Goal: Check status: Check status

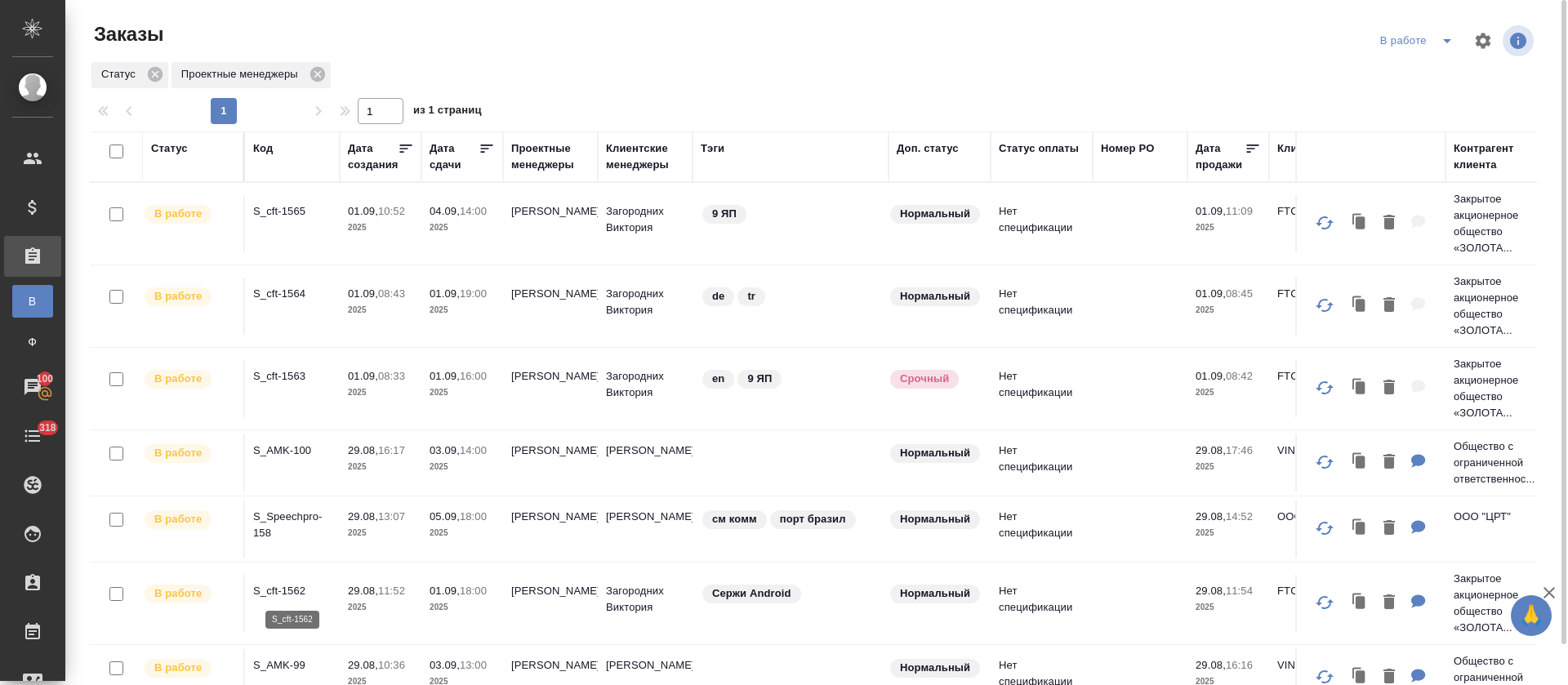
click at [280, 598] on p "S_cft-1562" at bounding box center [292, 590] width 78 height 17
click at [285, 209] on p "S_cft-1565" at bounding box center [292, 211] width 78 height 17
click at [291, 369] on p "S_cft-1563" at bounding box center [292, 376] width 78 height 17
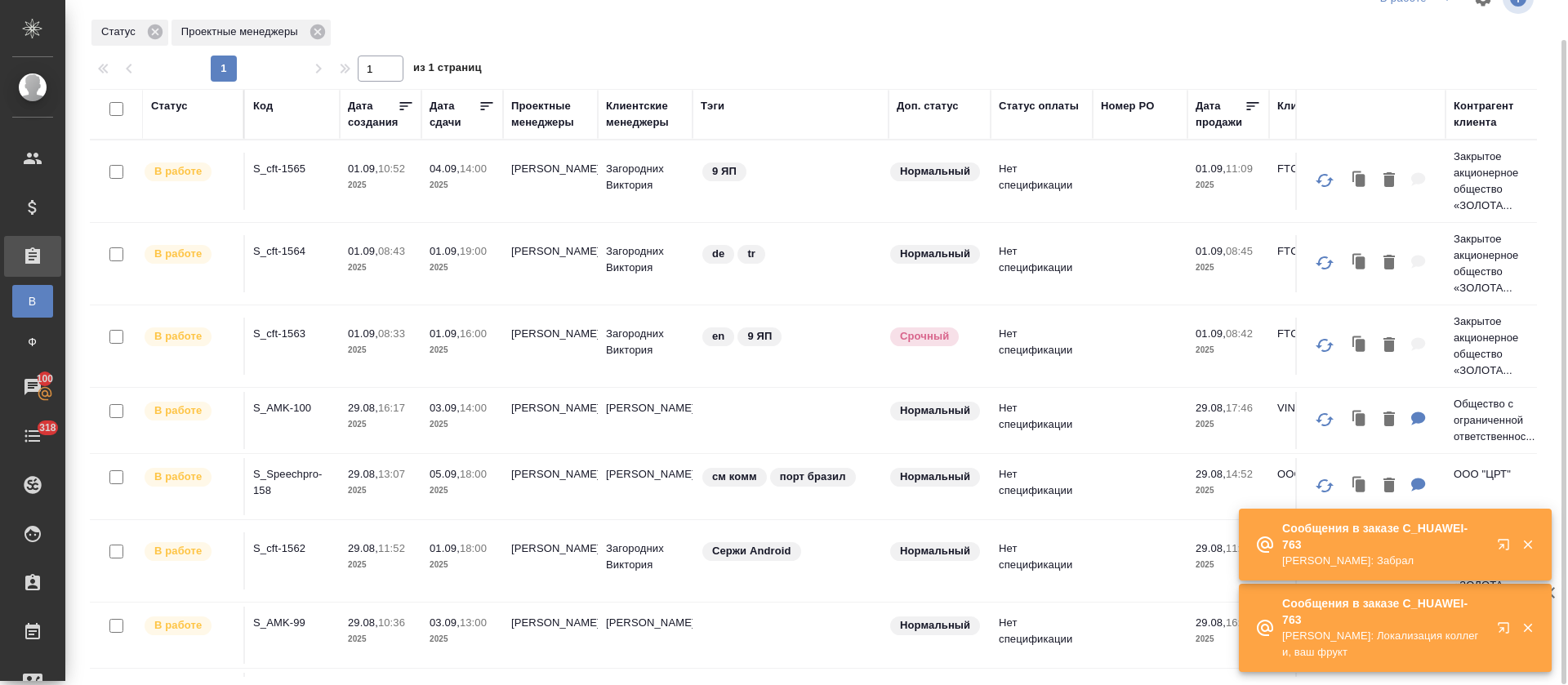
click at [479, 106] on icon at bounding box center [487, 106] width 17 height 17
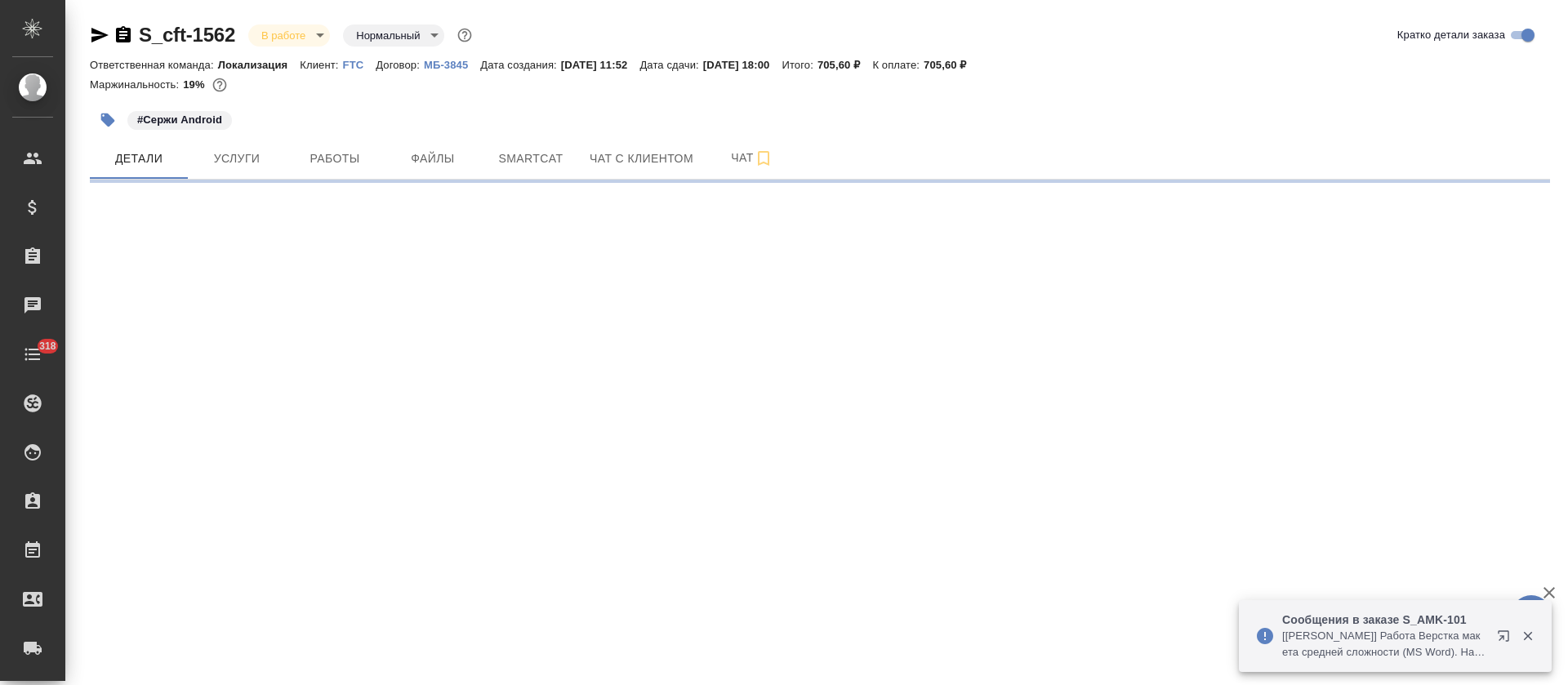
select select "RU"
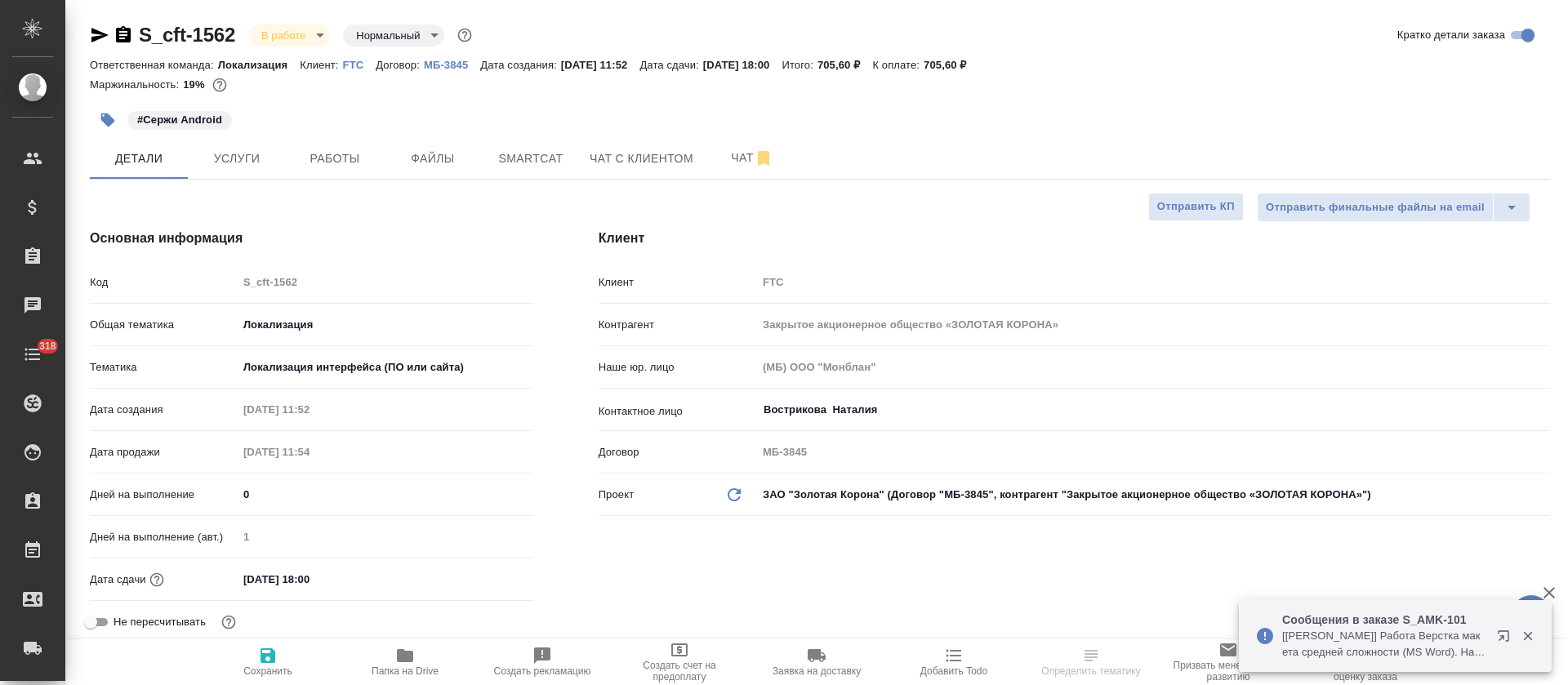
type textarea "x"
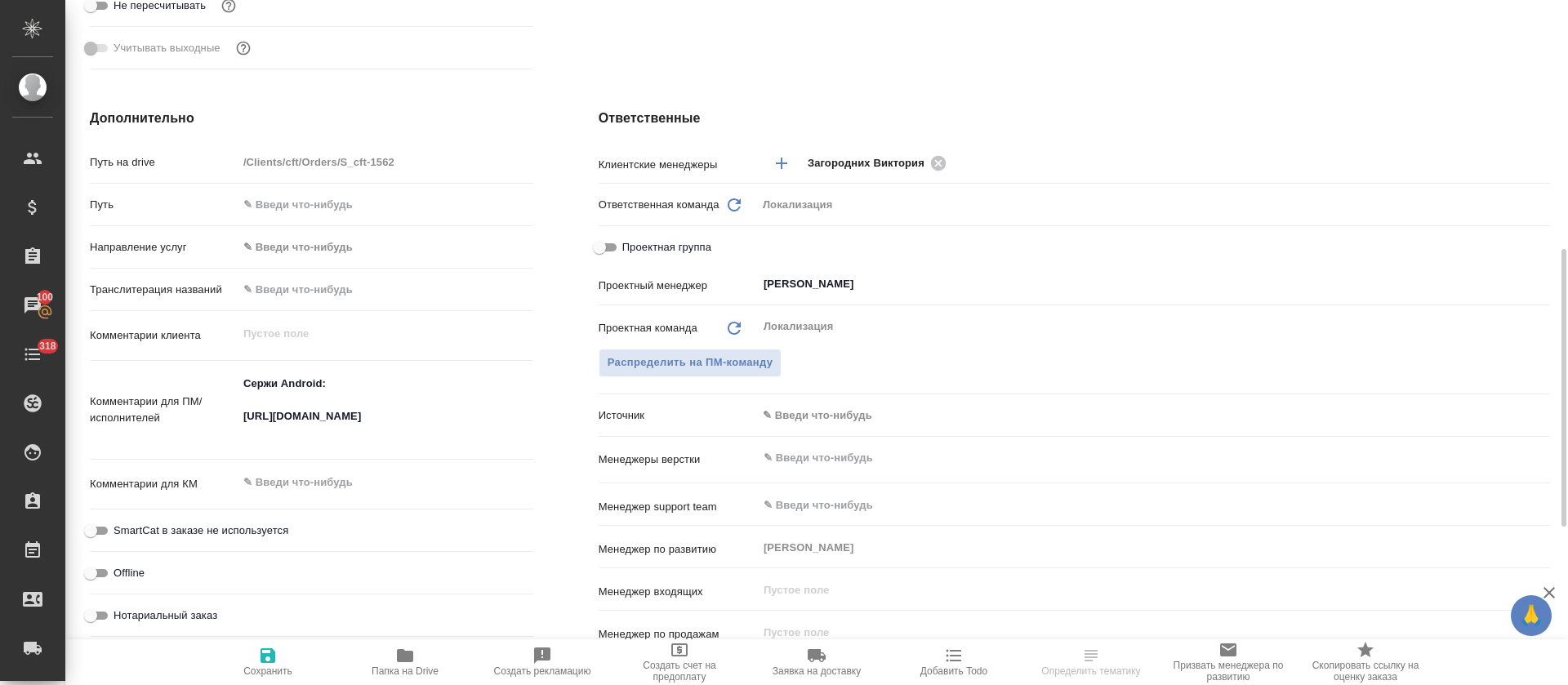
scroll to position [616, 0]
type textarea "x"
click at [331, 429] on textarea "Сержи Android: https://smartcat.com/projects/83fbdc97-7f3c-4db6-867b-8ebb96f778…" at bounding box center [385, 409] width 294 height 77
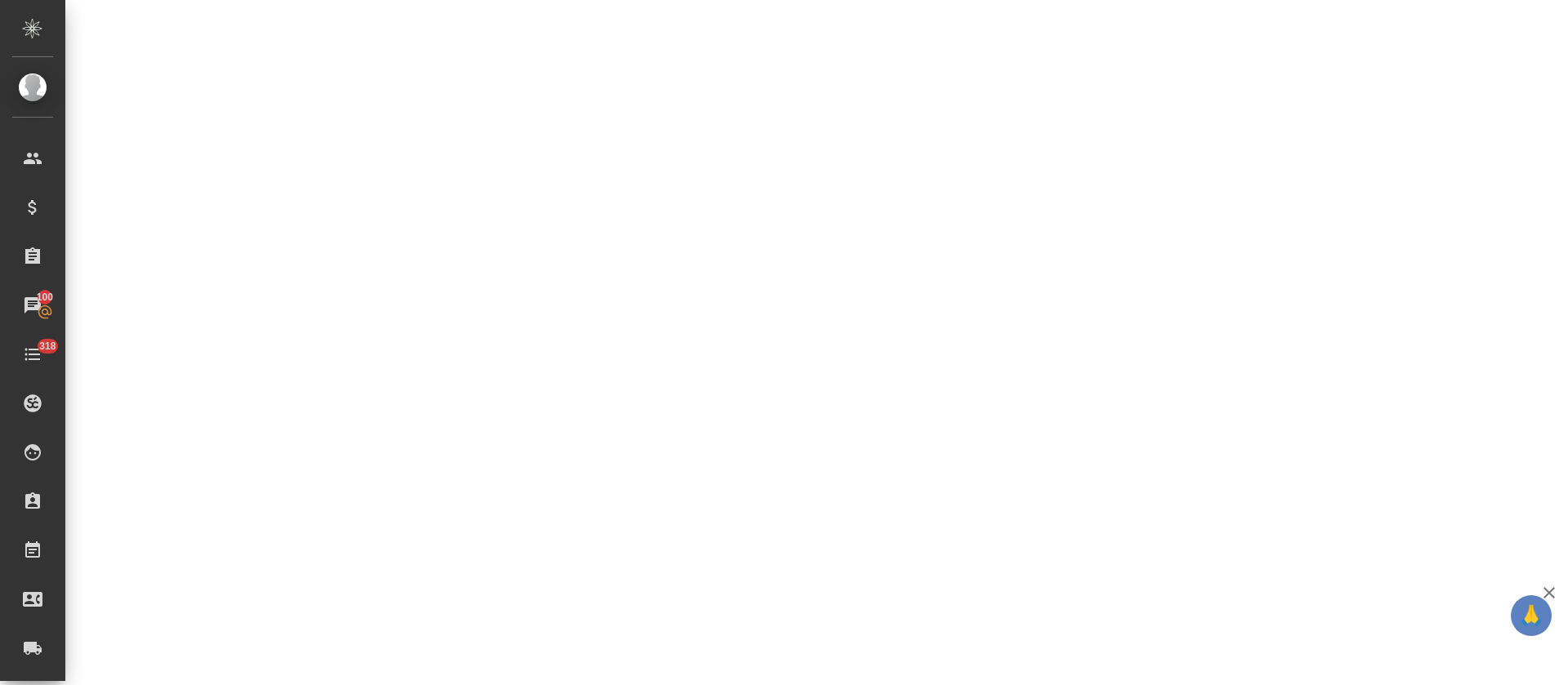
select select "RU"
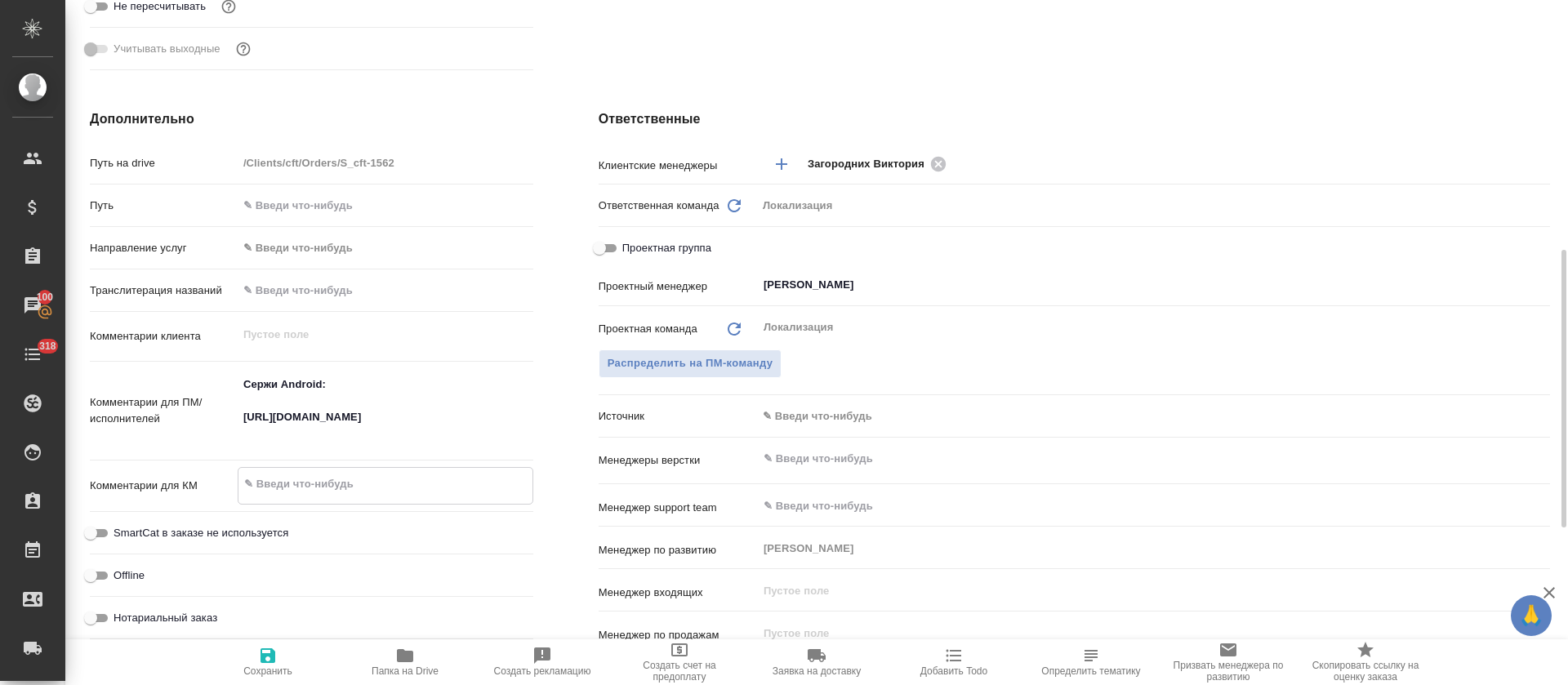
type textarea "x"
drag, startPoint x: 331, startPoint y: 429, endPoint x: 370, endPoint y: 472, distance: 58.1
click at [370, 472] on textarea at bounding box center [385, 484] width 294 height 27
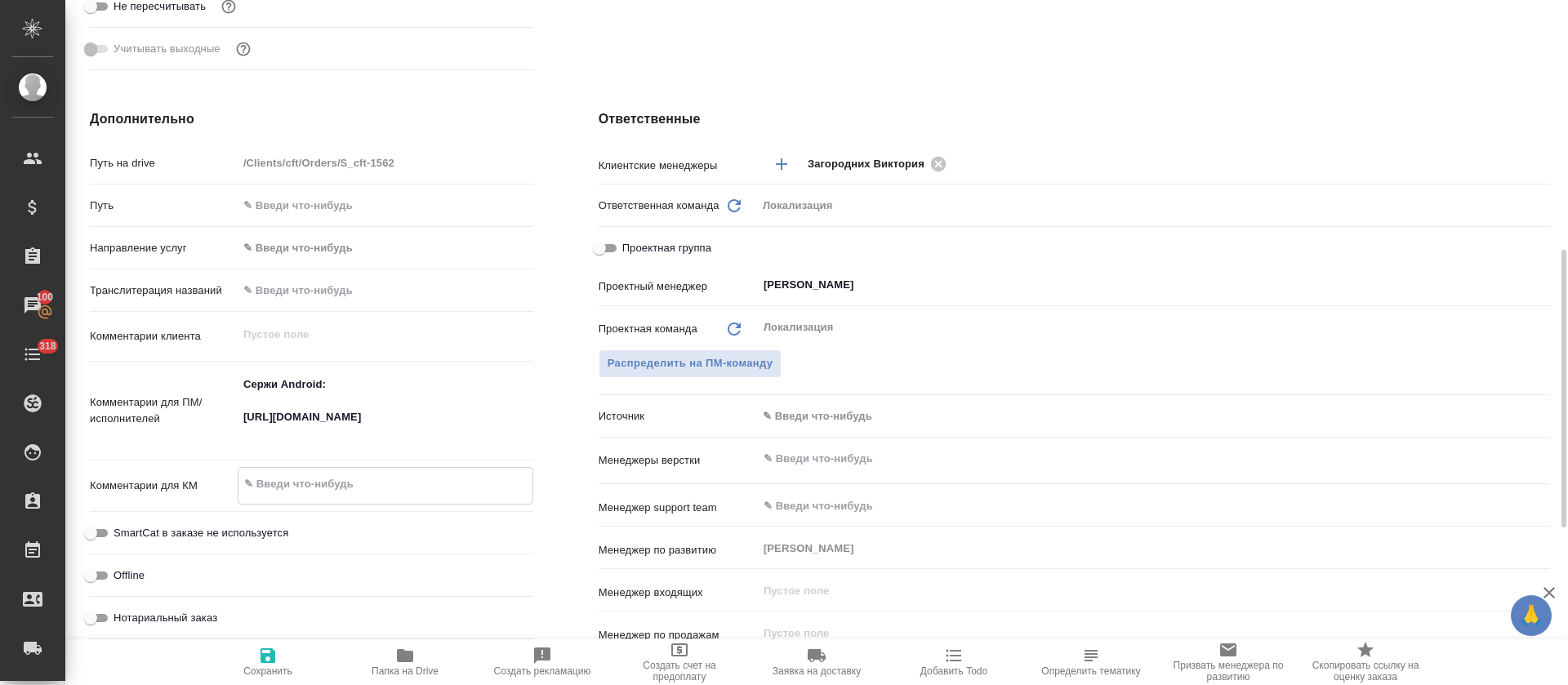
type textarea "x"
click at [340, 436] on textarea "Сержи Android: https://smartcat.com/projects/83fbdc97-7f3c-4db6-867b-8ebb96f778…" at bounding box center [385, 409] width 294 height 77
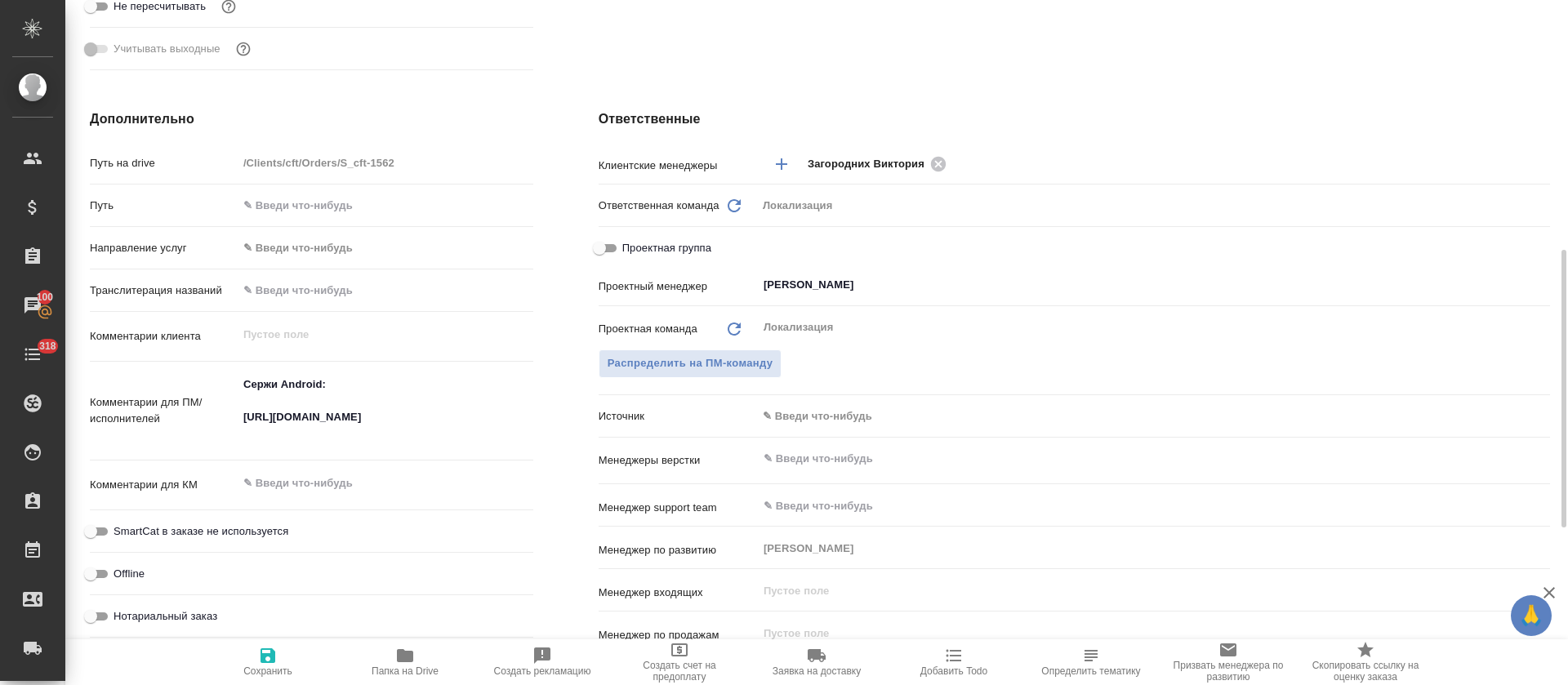
type textarea "x"
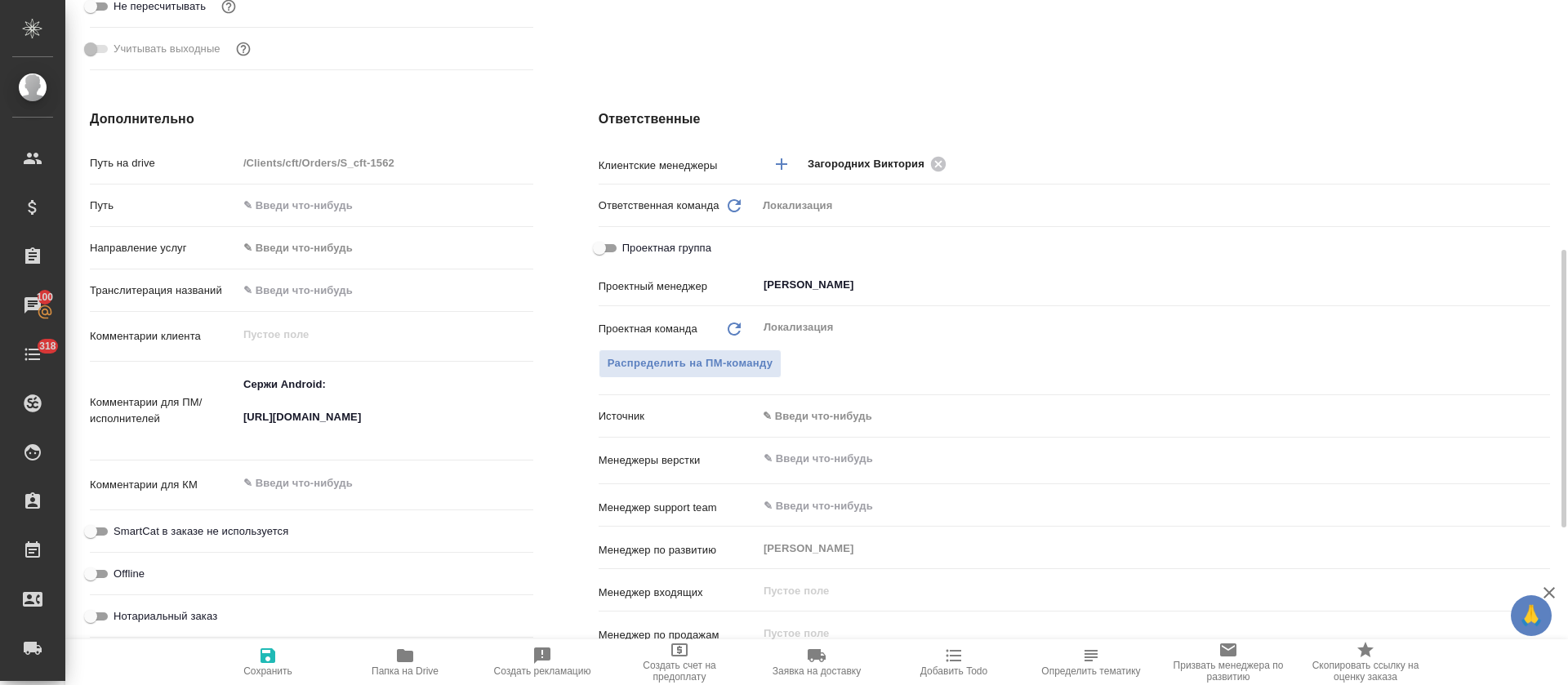
type textarea "x"
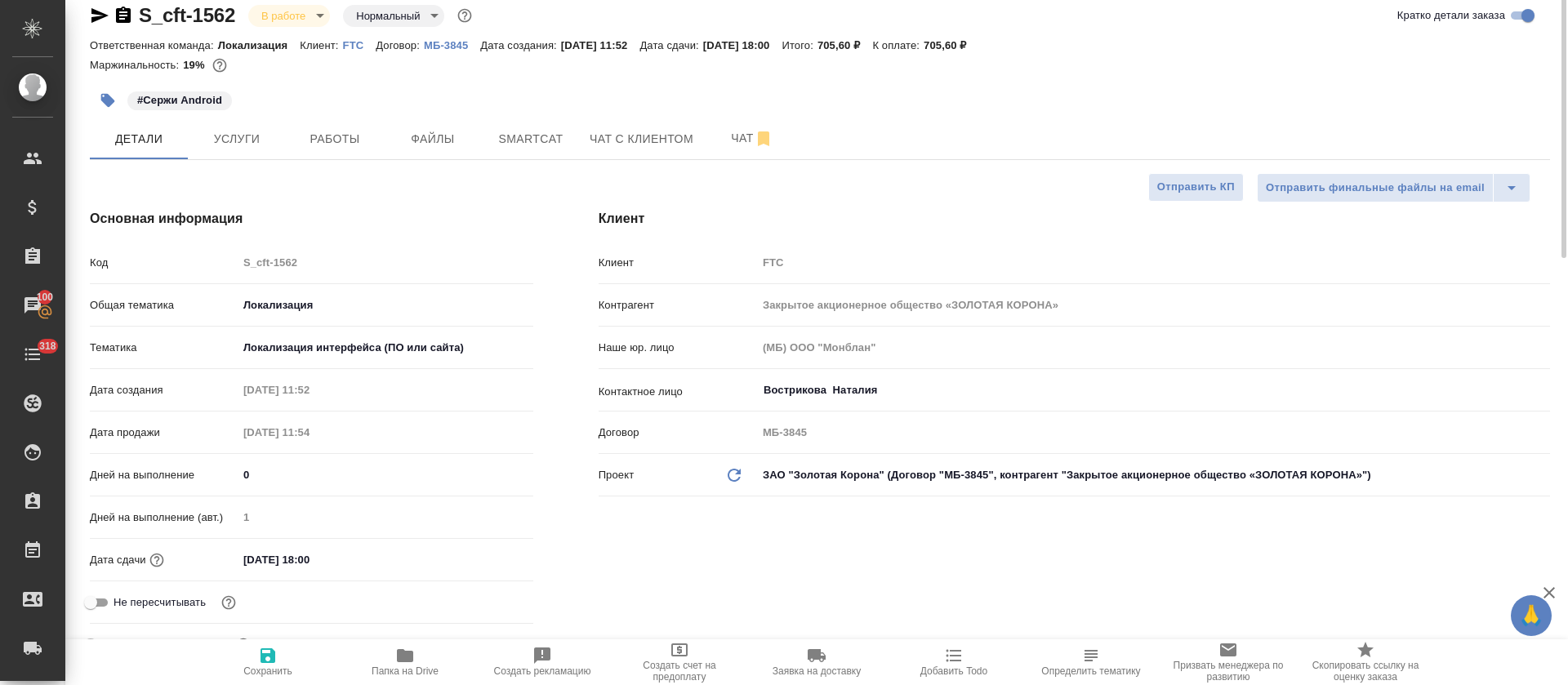
scroll to position [0, 0]
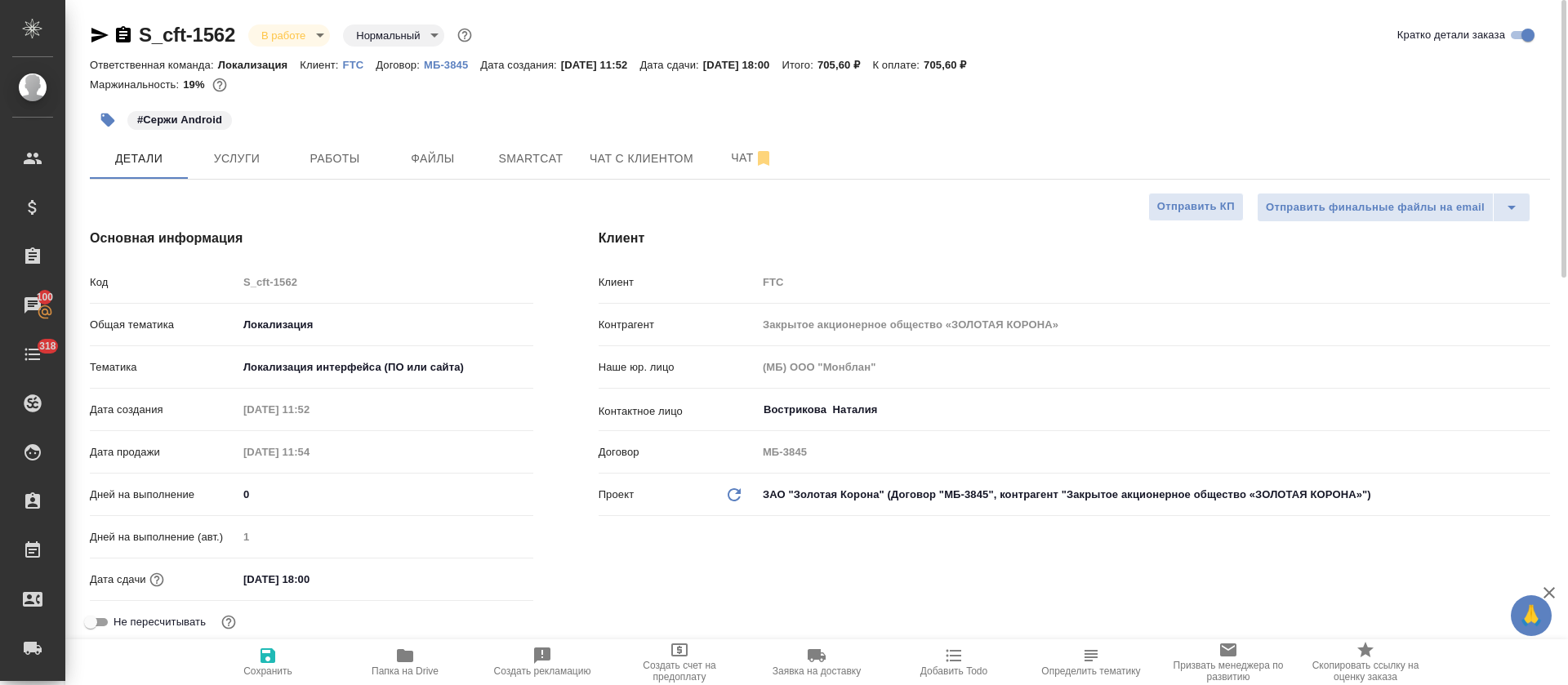
type textarea "x"
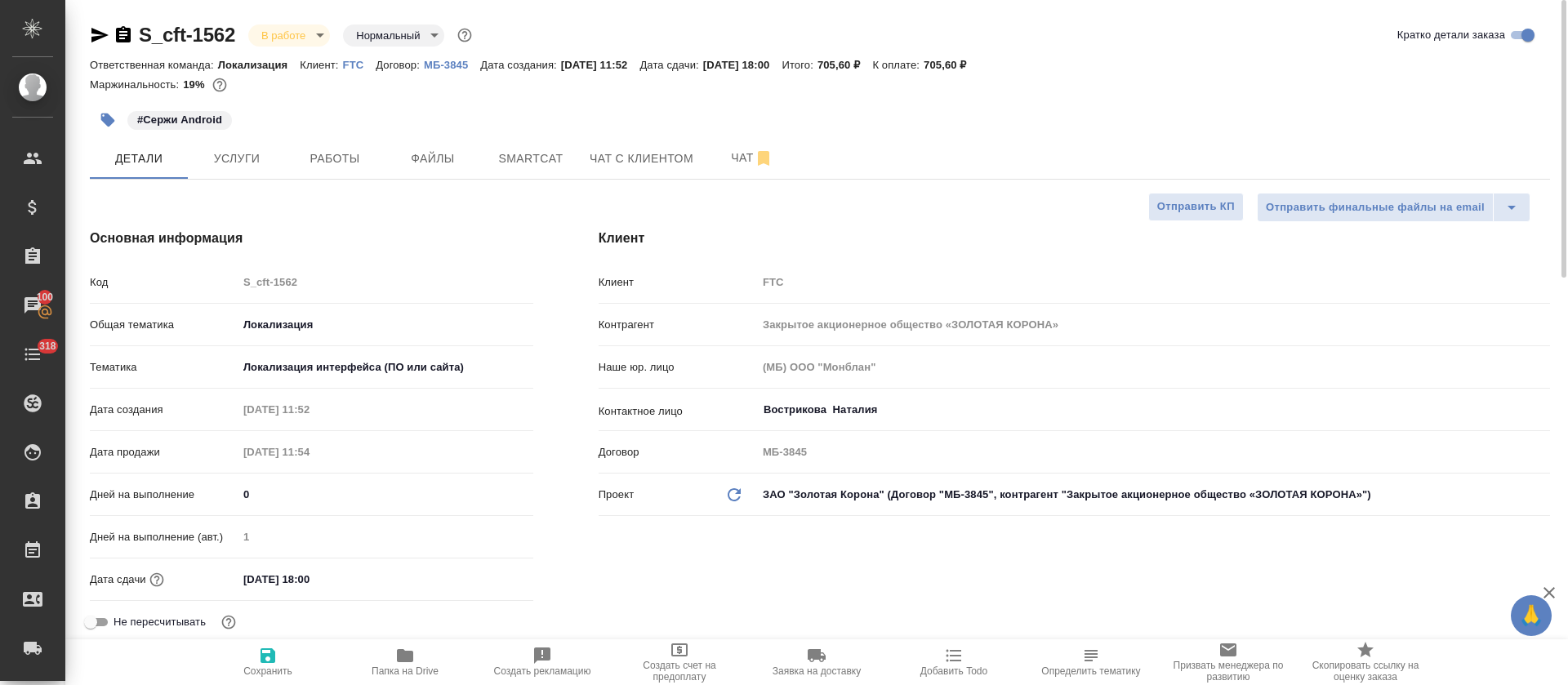
type textarea "x"
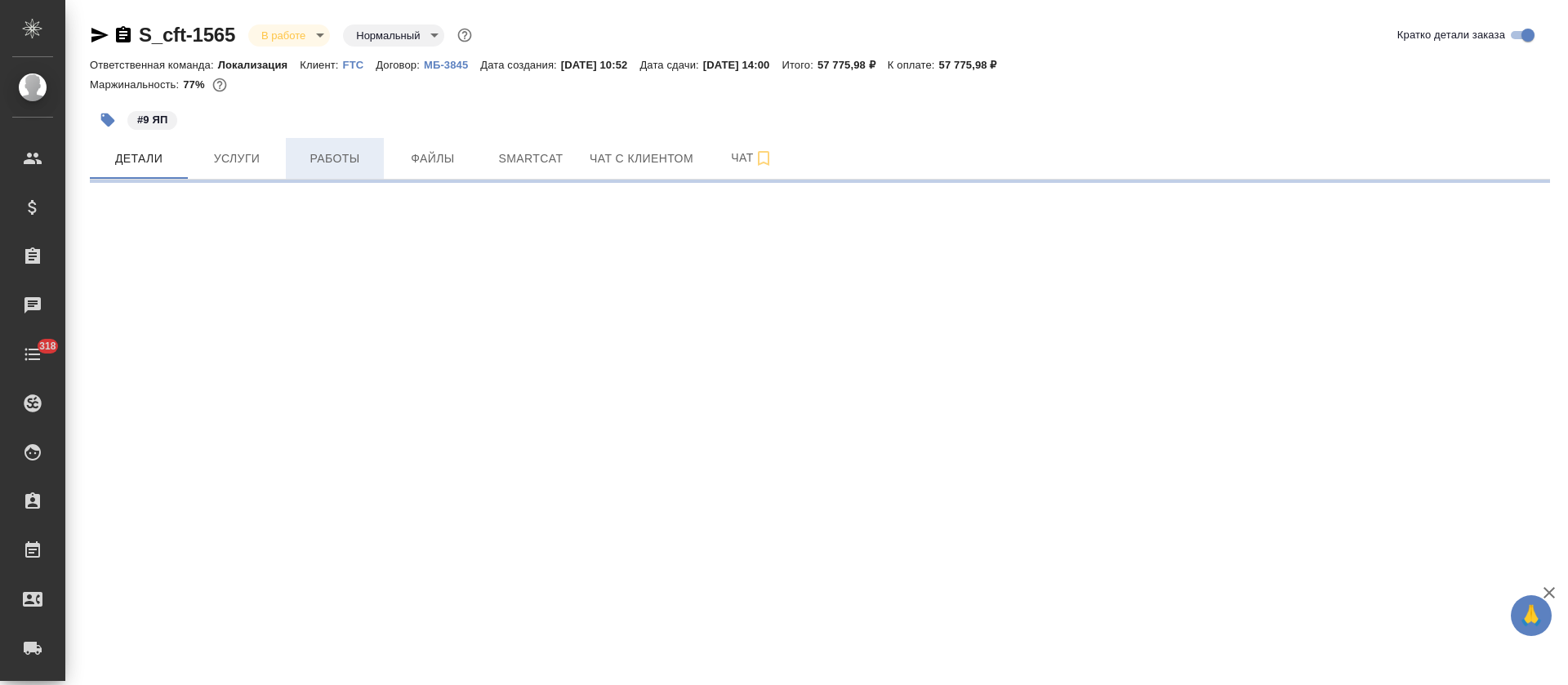
select select "RU"
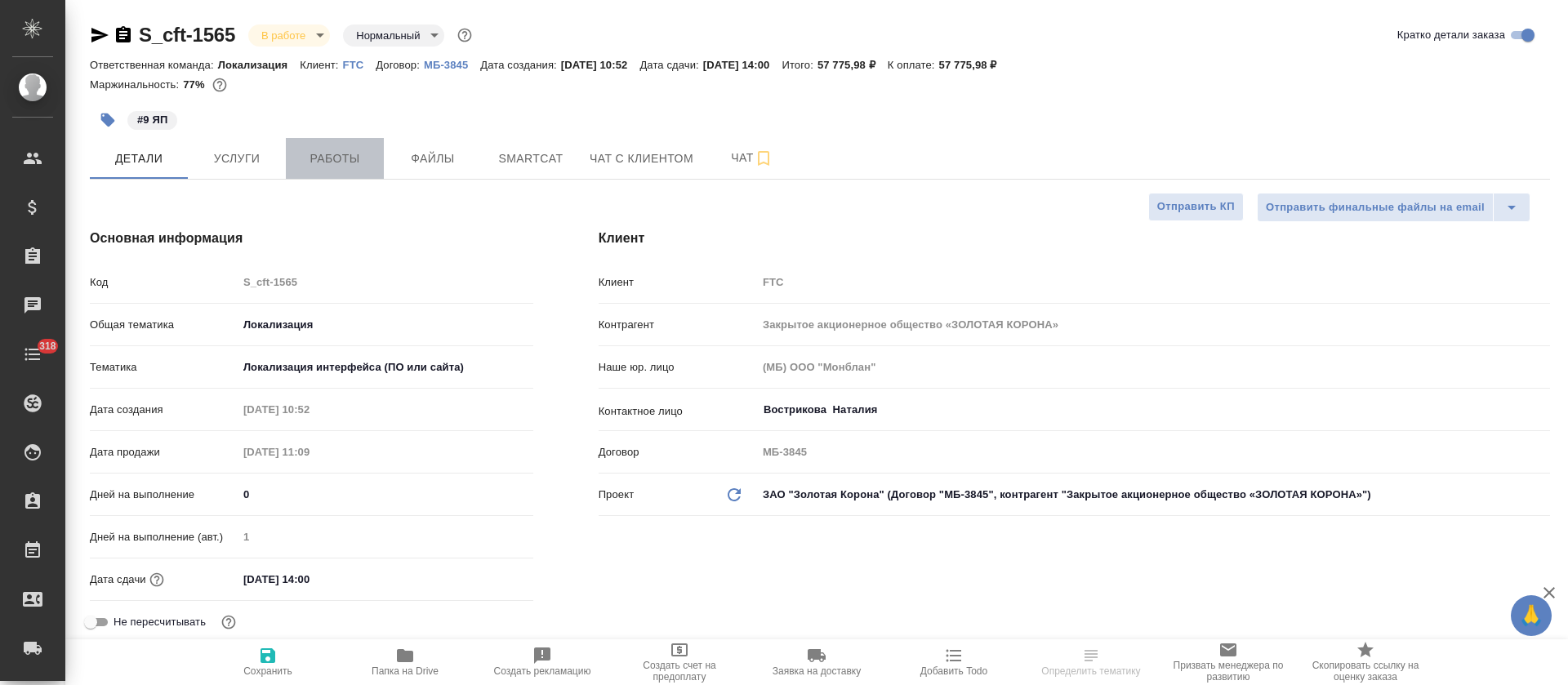
click at [329, 157] on span "Работы" at bounding box center [334, 158] width 78 height 21
type textarea "x"
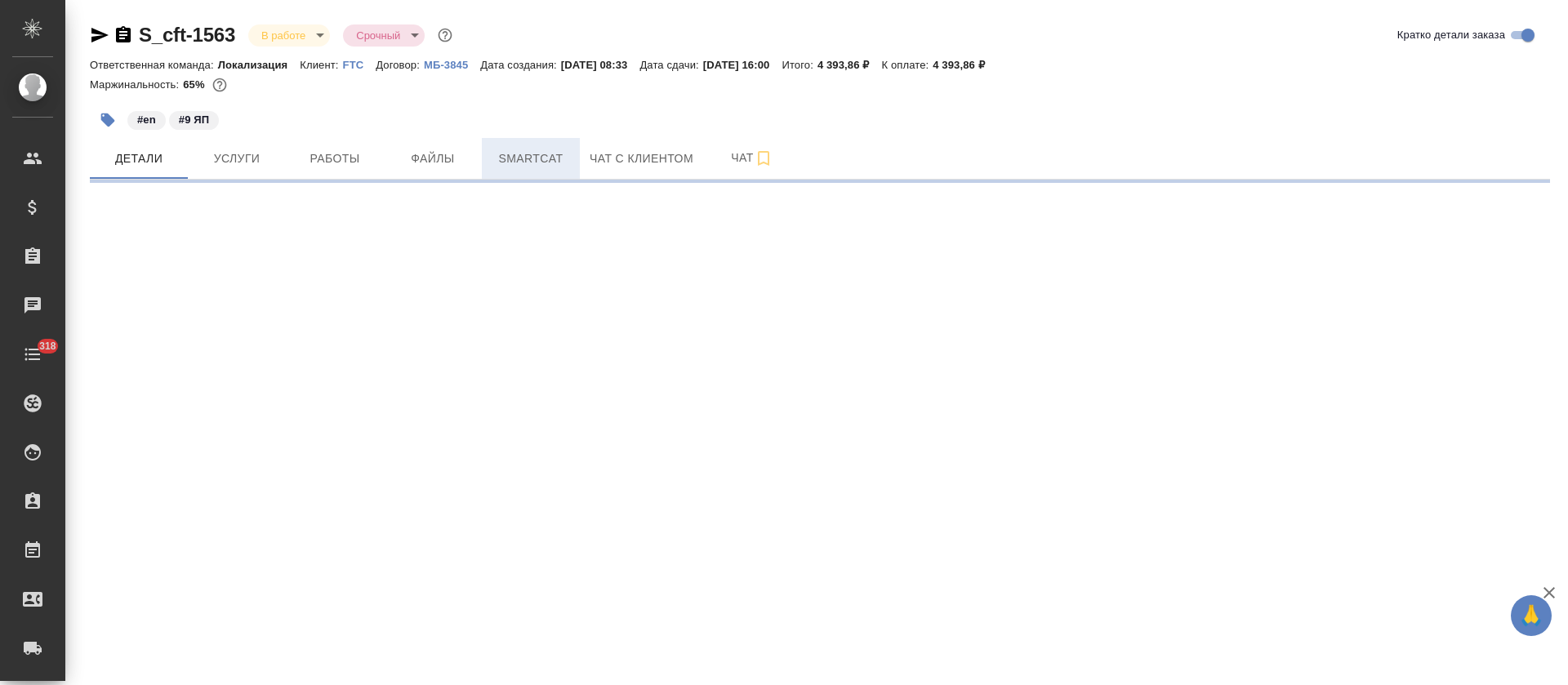
select select "RU"
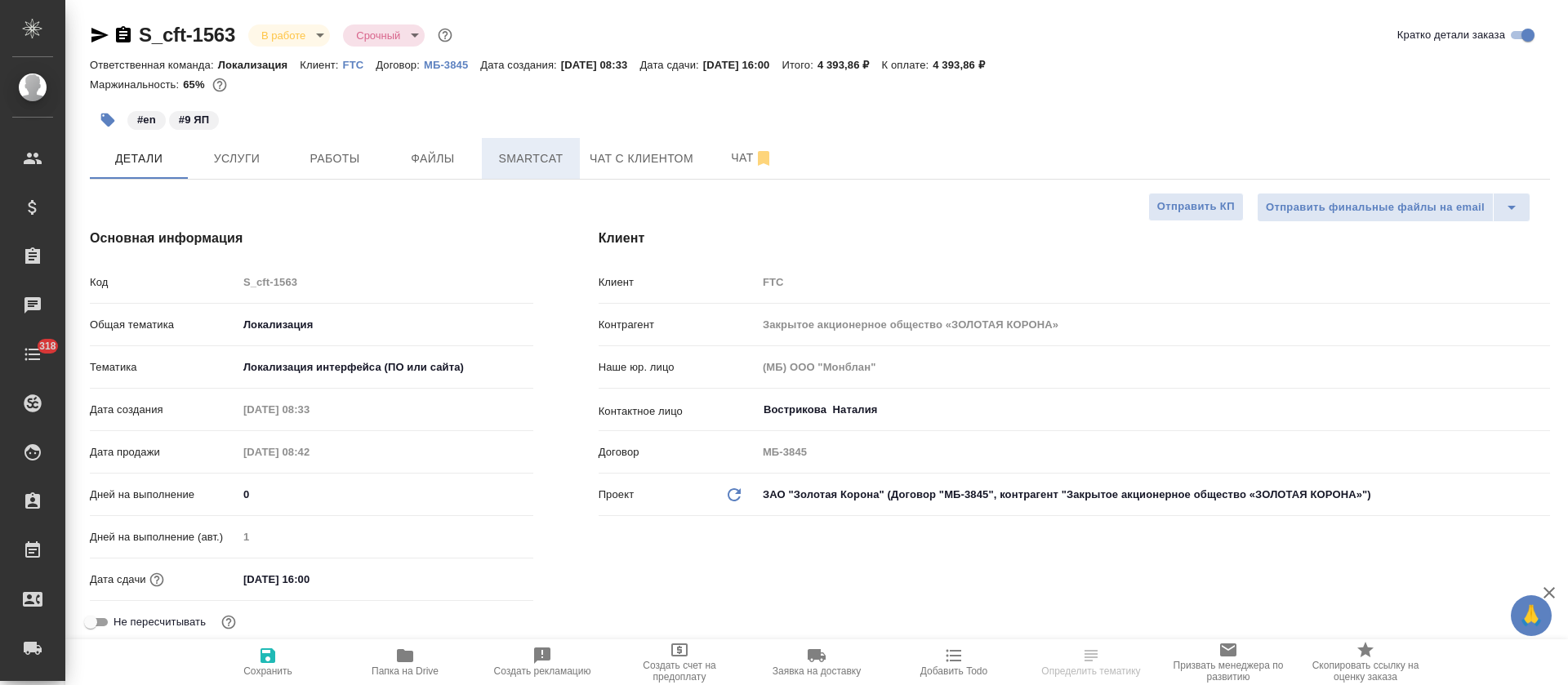
click at [539, 161] on span "Smartcat" at bounding box center [531, 158] width 78 height 21
type textarea "x"
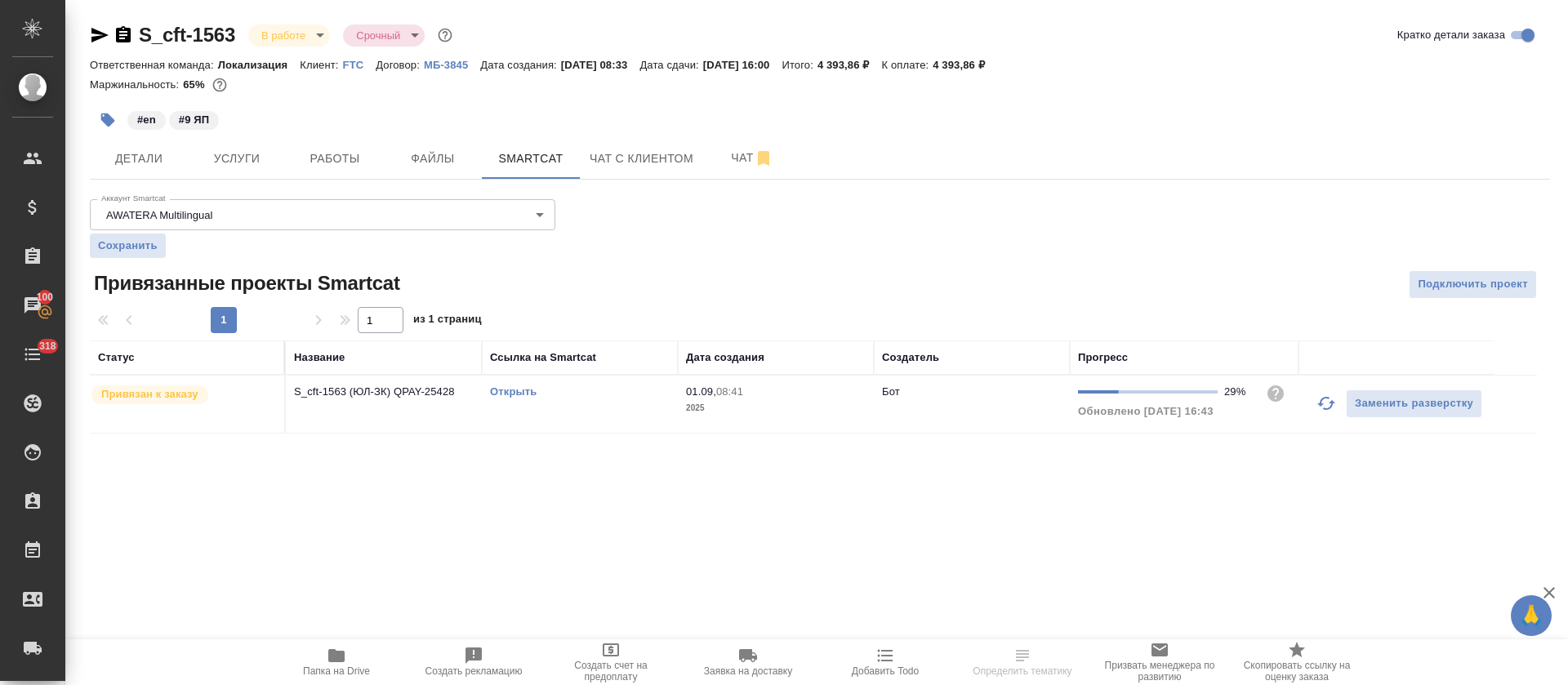
click at [1326, 402] on icon "button" at bounding box center [1327, 404] width 20 height 20
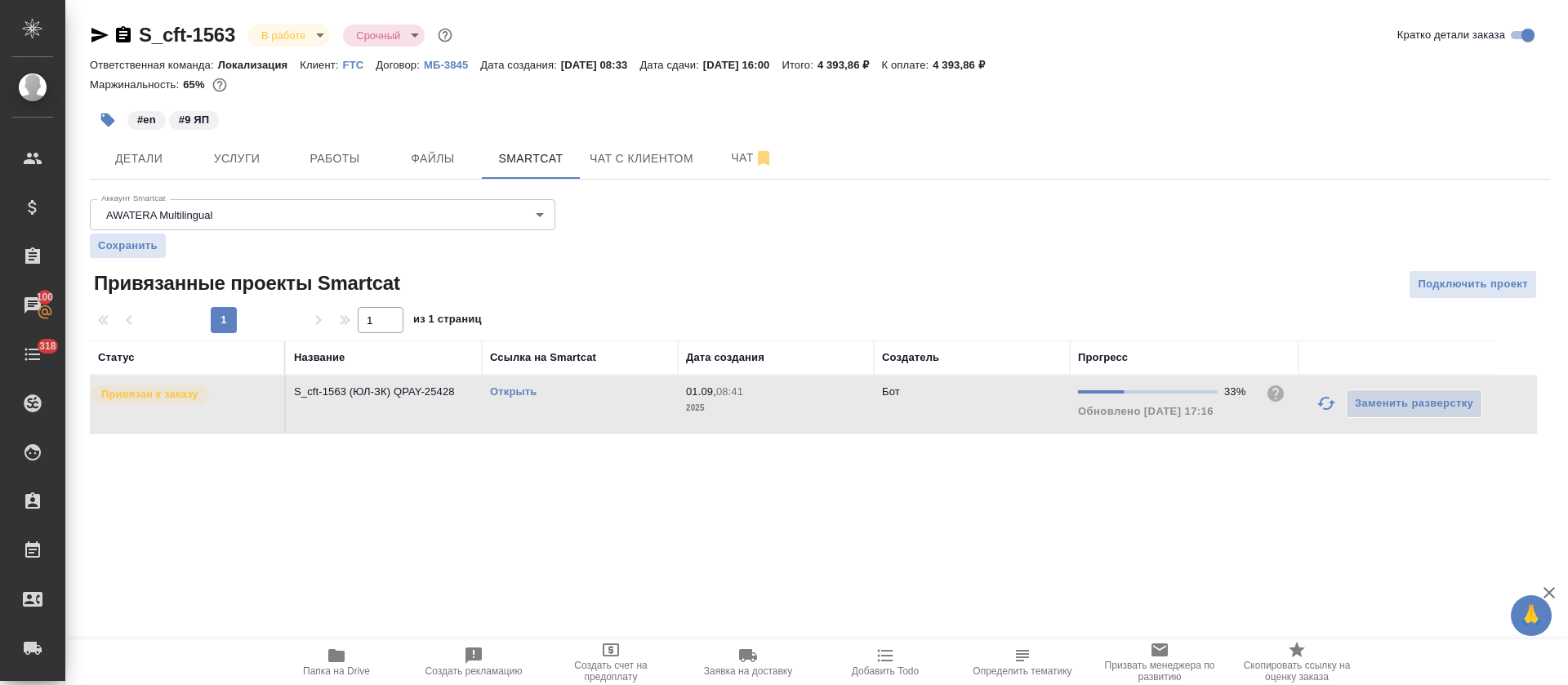
click at [509, 394] on link "Открыть" at bounding box center [513, 391] width 47 height 13
